Goal: Book appointment/travel/reservation

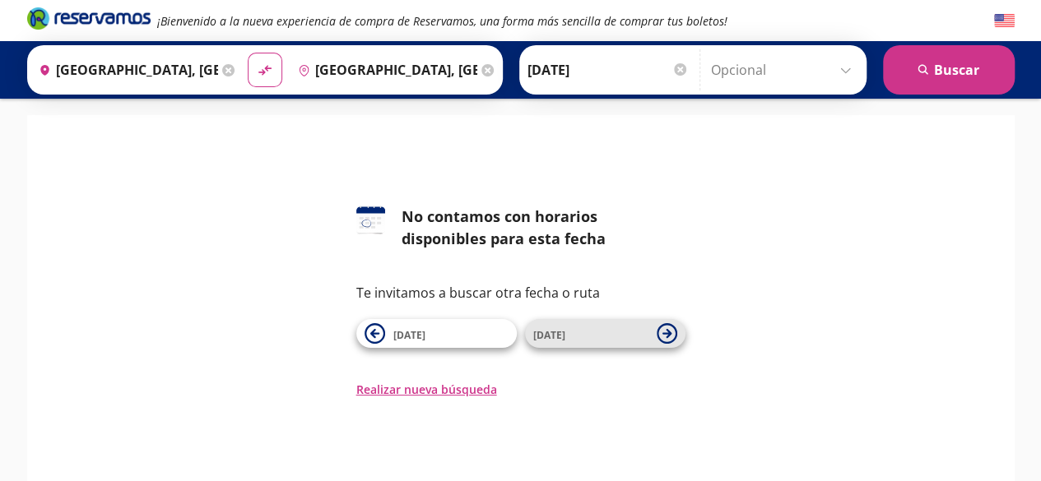
click at [670, 334] on icon at bounding box center [666, 333] width 9 height 9
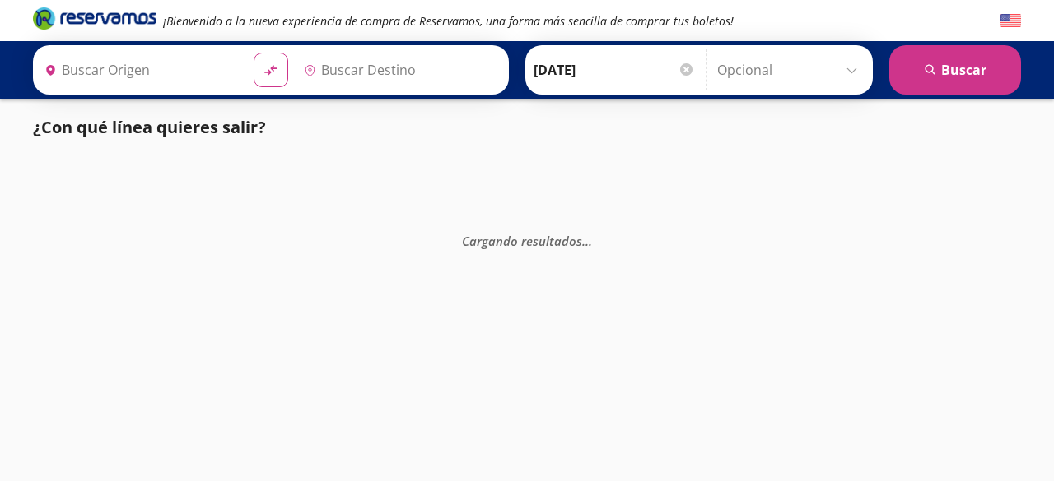
type input "[GEOGRAPHIC_DATA], [GEOGRAPHIC_DATA]"
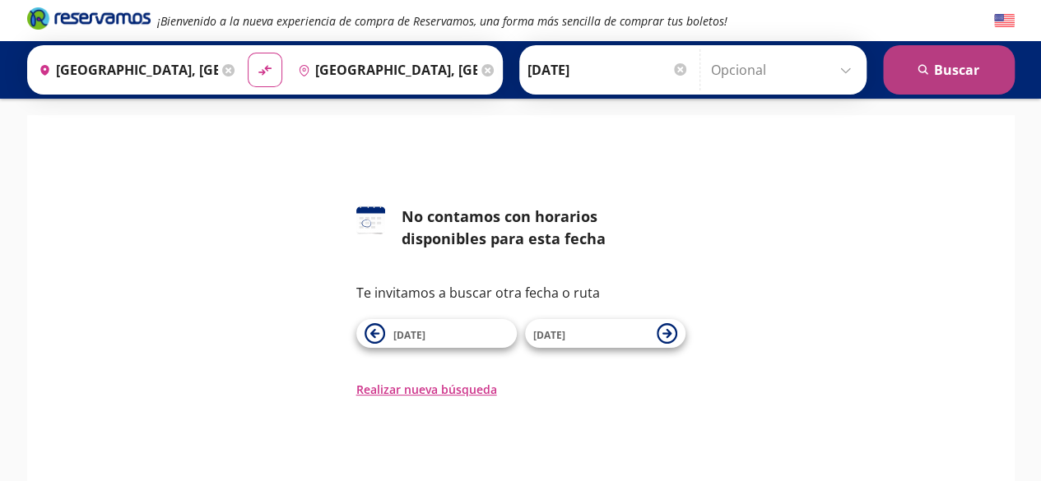
click at [925, 77] on button "search [GEOGRAPHIC_DATA]" at bounding box center [949, 69] width 132 height 49
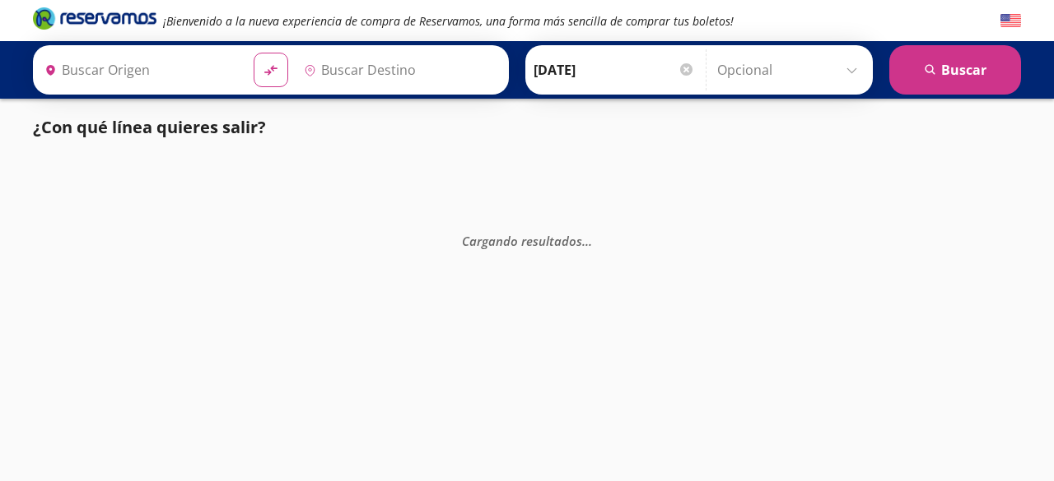
type input "[GEOGRAPHIC_DATA], [GEOGRAPHIC_DATA]"
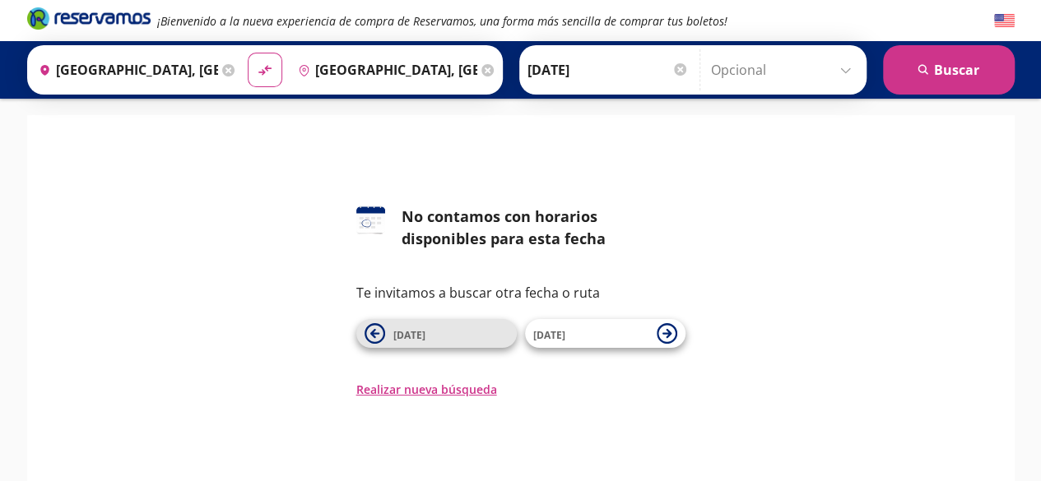
click at [441, 327] on span "[DATE]" at bounding box center [450, 334] width 115 height 20
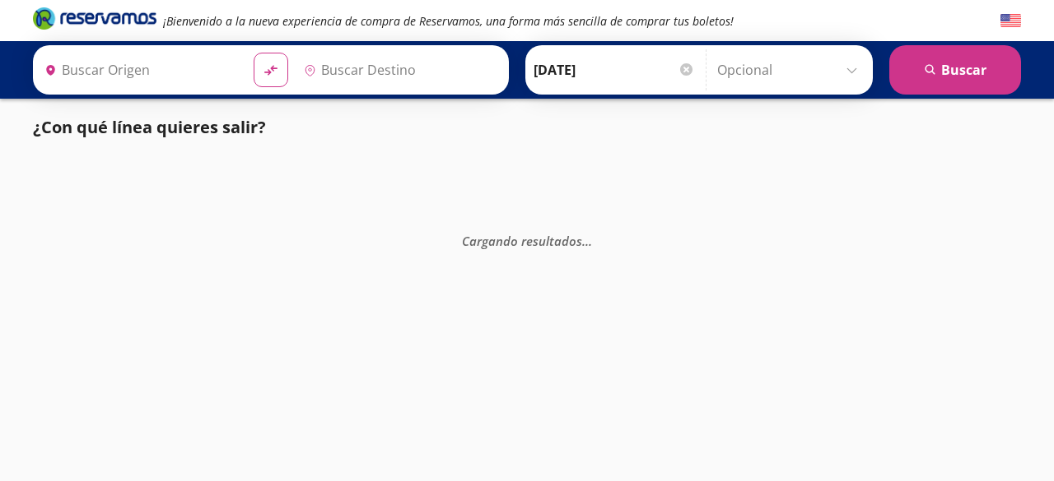
type input "[GEOGRAPHIC_DATA], [GEOGRAPHIC_DATA]"
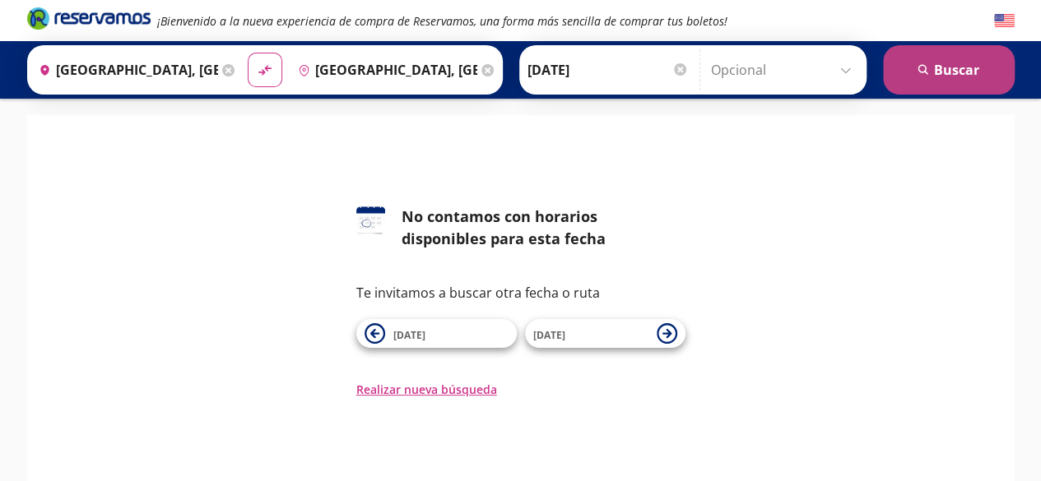
click at [948, 63] on button "search [GEOGRAPHIC_DATA]" at bounding box center [949, 69] width 132 height 49
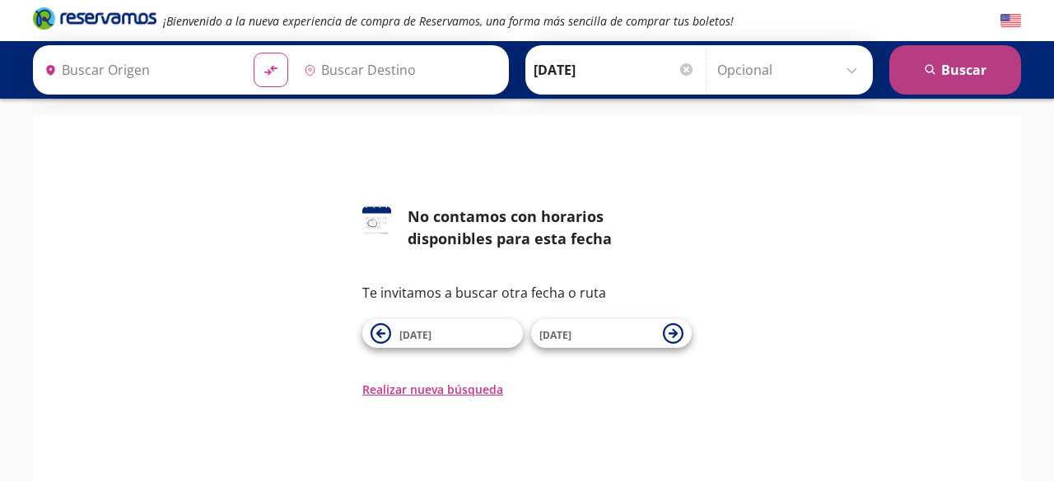
type input "[GEOGRAPHIC_DATA], [GEOGRAPHIC_DATA]"
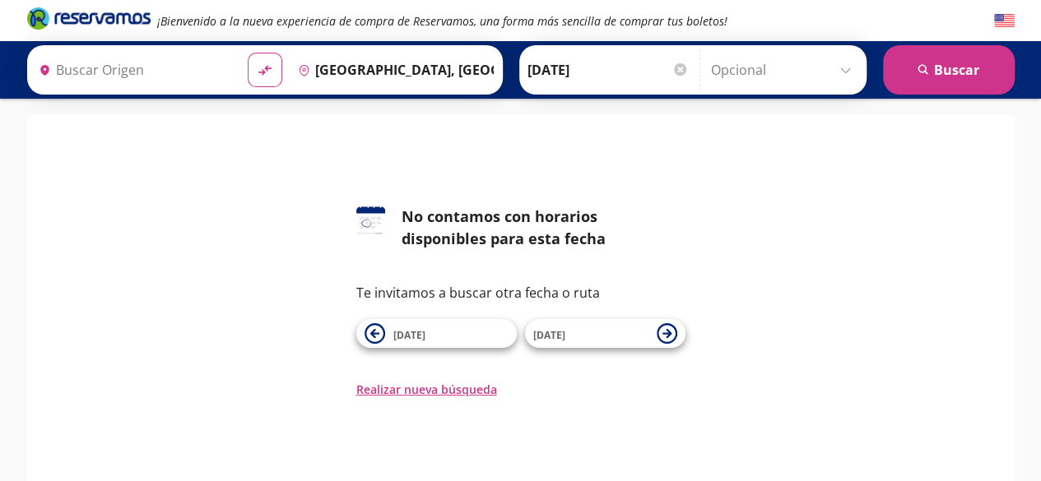
type input "[GEOGRAPHIC_DATA], [GEOGRAPHIC_DATA]"
